Goal: Use online tool/utility: Utilize a website feature to perform a specific function

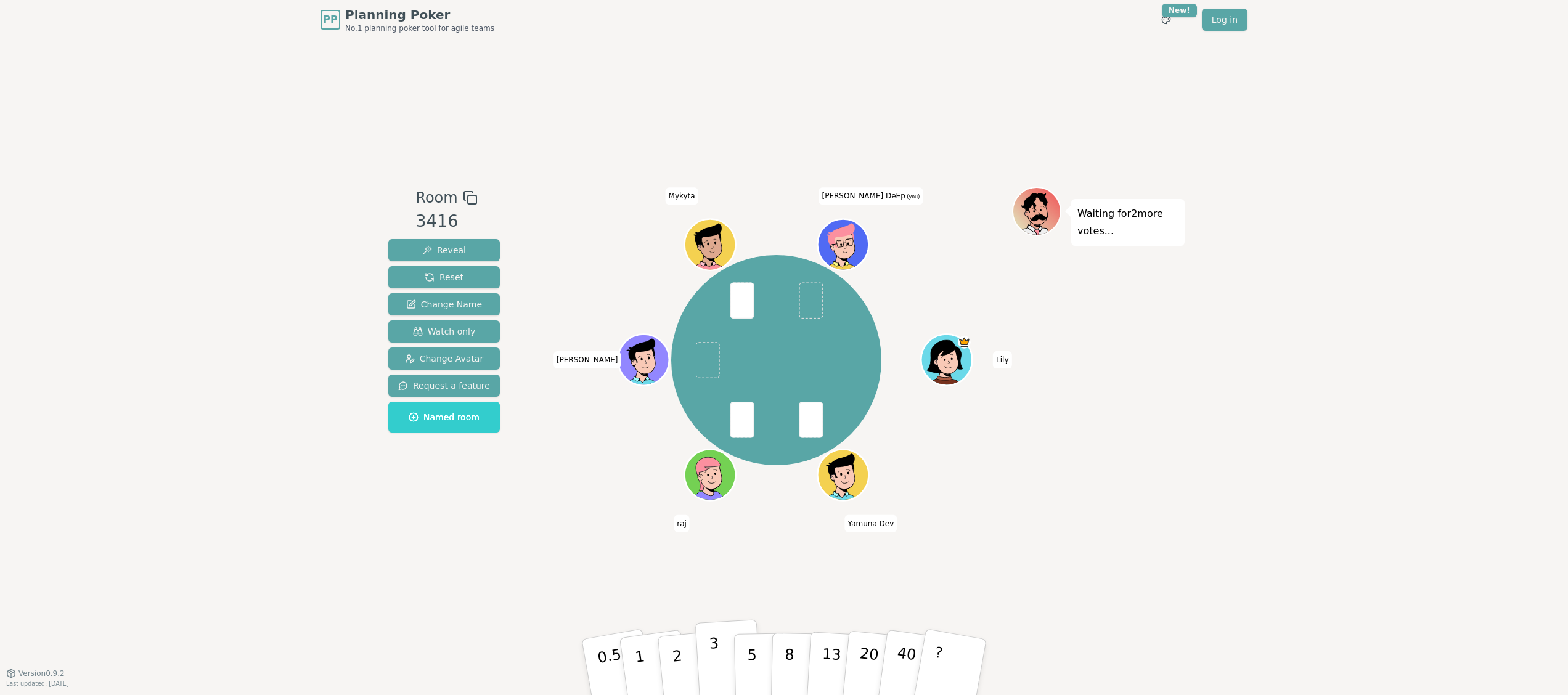
click at [714, 667] on p "3" at bounding box center [715, 669] width 13 height 67
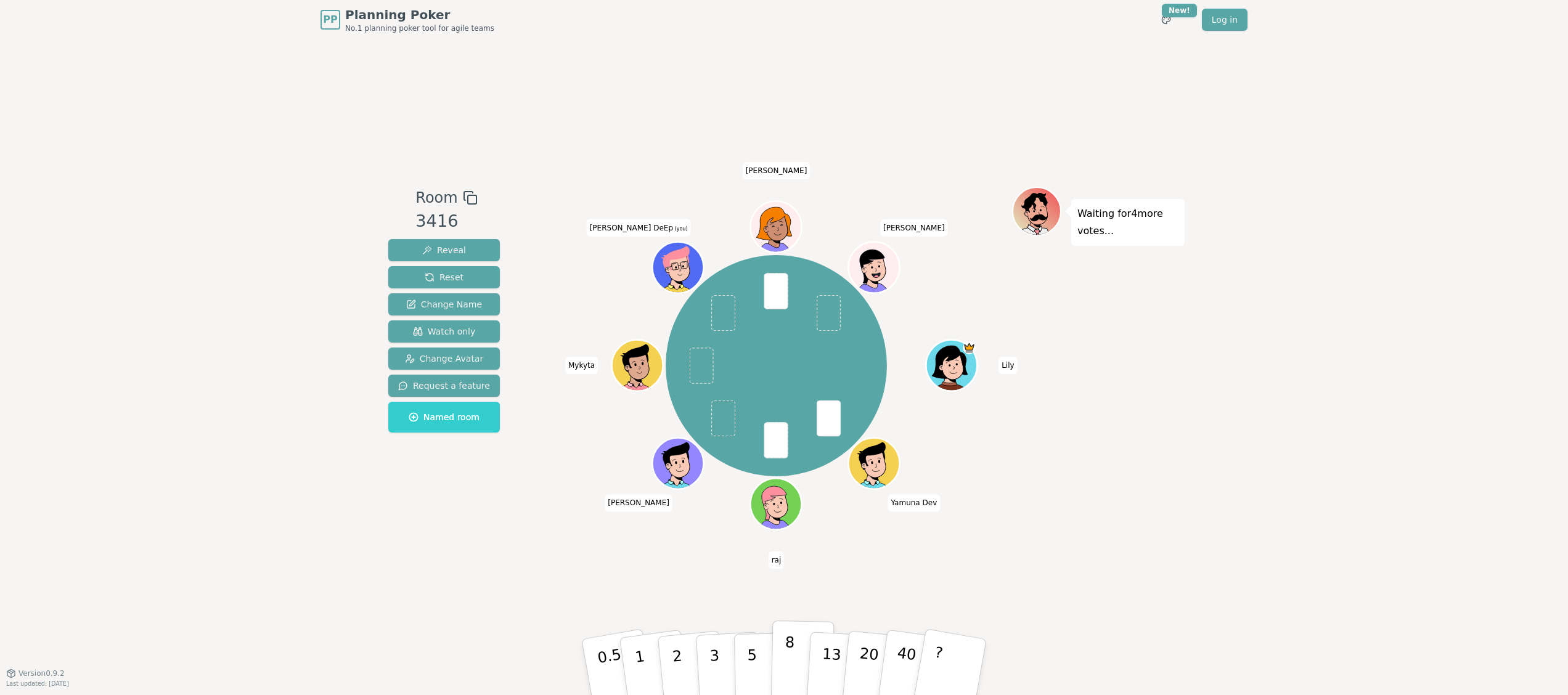
click at [784, 671] on p "8" at bounding box center [789, 666] width 10 height 66
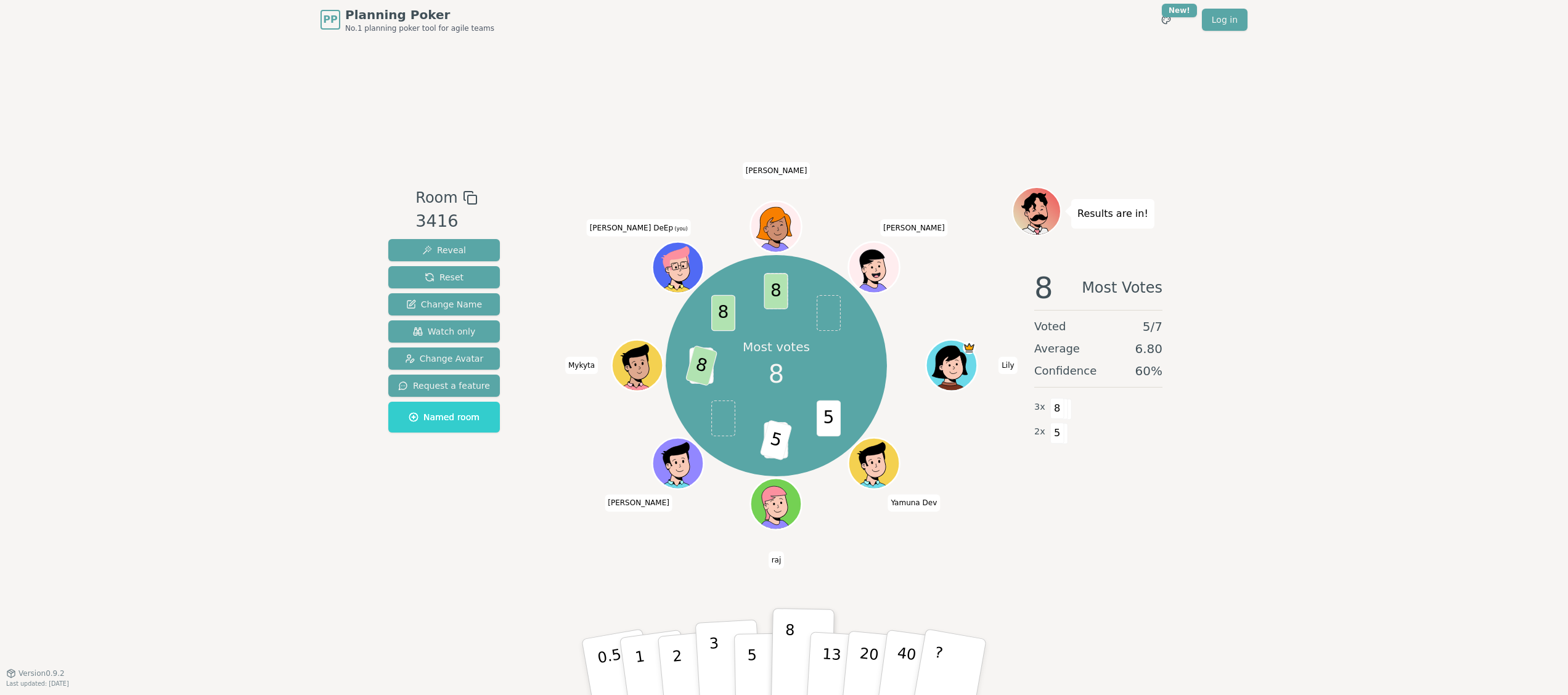
click at [725, 658] on button "3" at bounding box center [729, 667] width 67 height 96
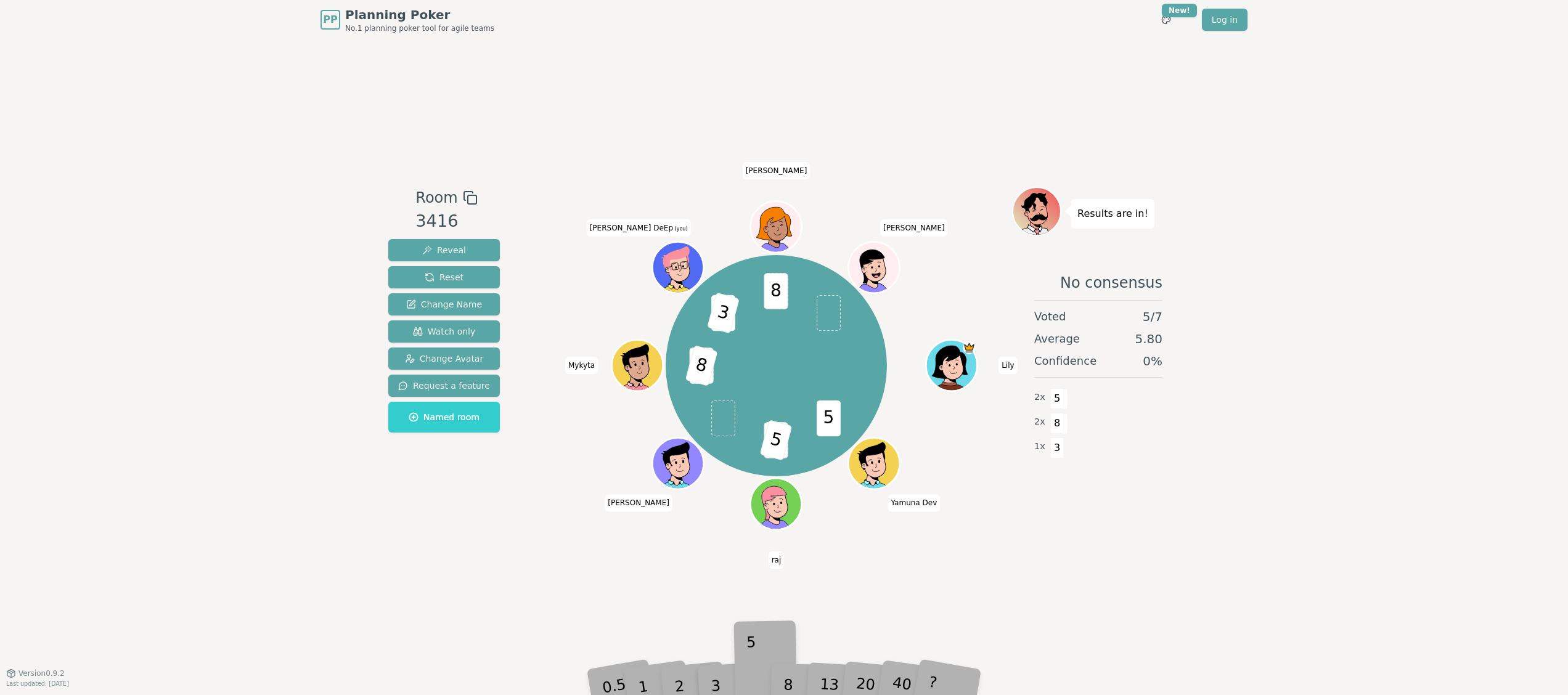
click at [750, 666] on div "5" at bounding box center [765, 667] width 37 height 44
click at [750, 679] on div "5" at bounding box center [765, 667] width 37 height 44
click at [750, 690] on div "PP Planning Poker No.1 planning poker tool for agile teams Toggle theme New! Lo…" at bounding box center [784, 348] width 1568 height 695
click at [1012, 568] on div "Room 3416 Reveal Reset Change Name Watch only Change Avatar Request a feature N…" at bounding box center [784, 356] width 801 height 633
click at [1360, 259] on div "PP Planning Poker No.1 planning poker tool for agile teams Toggle theme New! Lo…" at bounding box center [784, 348] width 1568 height 695
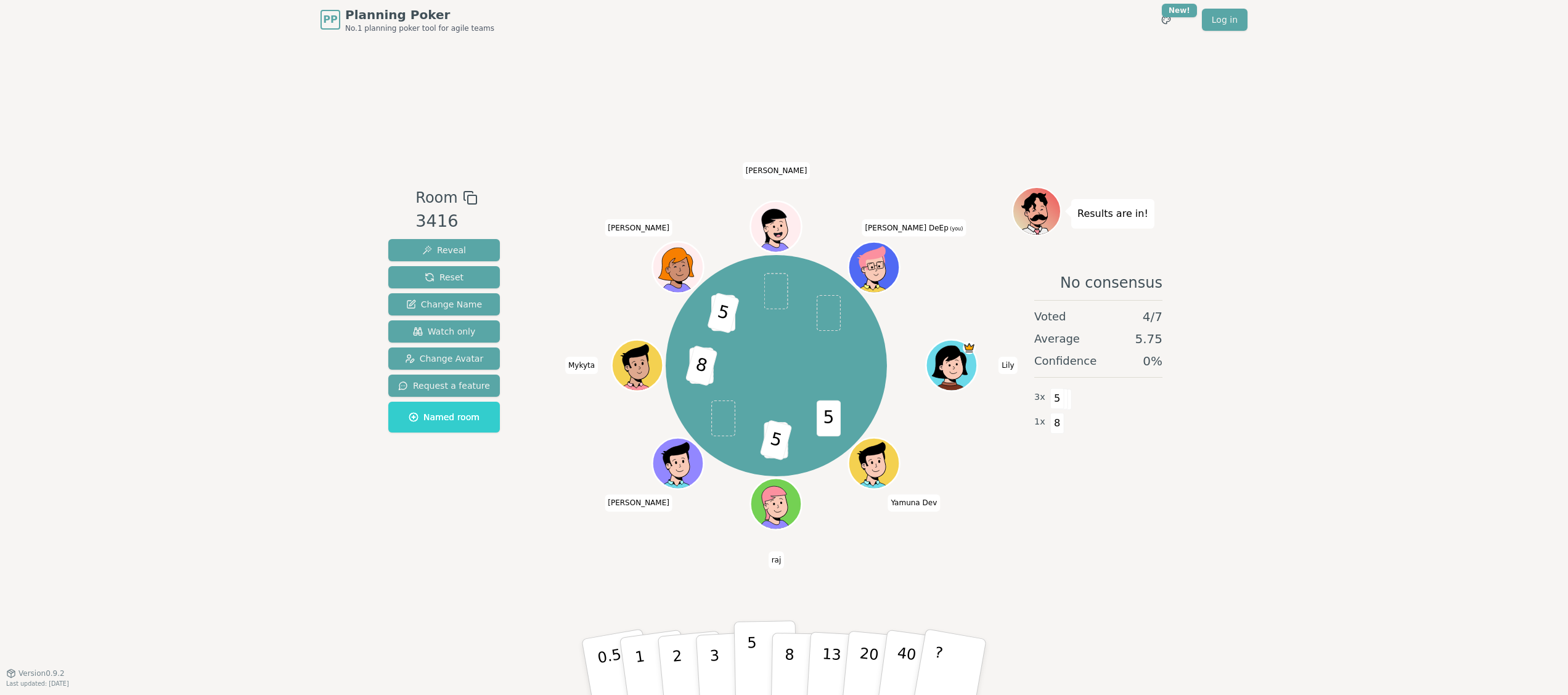
click at [750, 657] on p "5" at bounding box center [751, 667] width 10 height 66
